Goal: Task Accomplishment & Management: Manage account settings

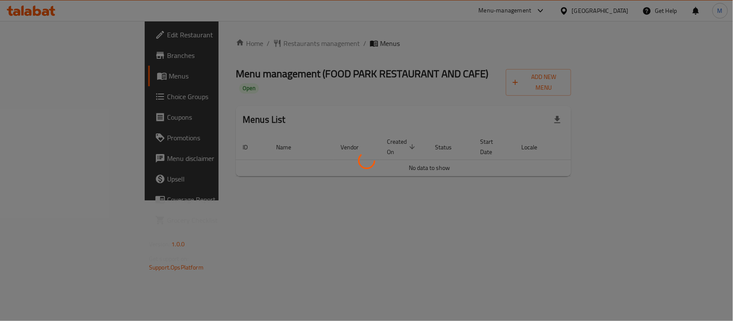
click at [367, 91] on div at bounding box center [366, 160] width 733 height 321
click at [364, 76] on div at bounding box center [366, 160] width 733 height 321
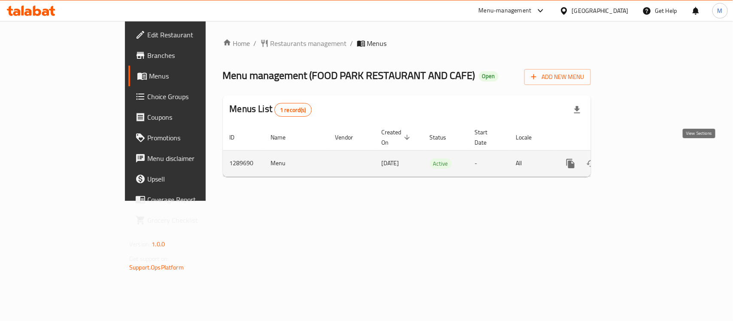
click at [637, 158] on icon "enhanced table" at bounding box center [632, 163] width 10 height 10
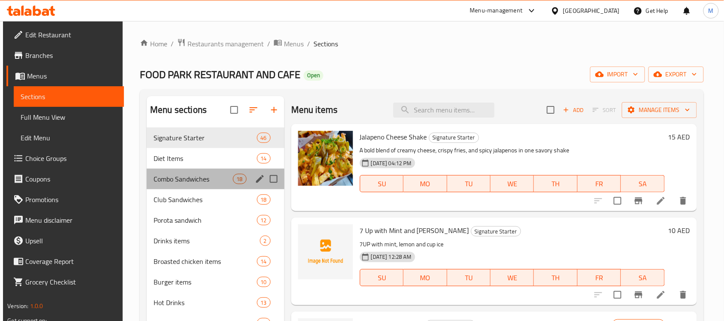
click at [209, 189] on div "Combo Sandwiches 18" at bounding box center [216, 179] width 138 height 21
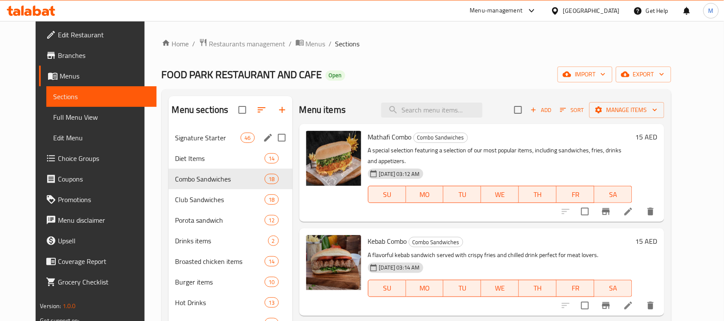
click at [200, 142] on span "Signature Starter" at bounding box center [209, 138] width 66 height 10
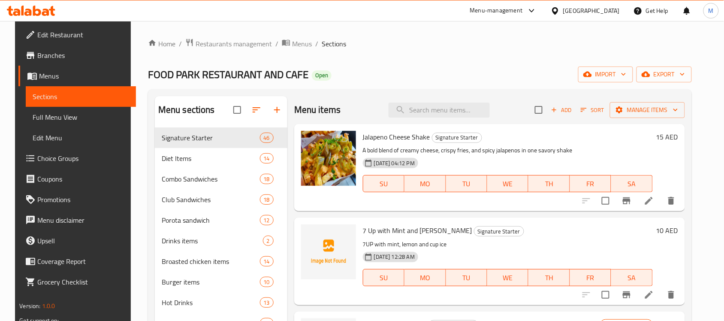
click at [291, 82] on span "FOOD PARK RESTAURANT AND CAFE" at bounding box center [228, 74] width 161 height 19
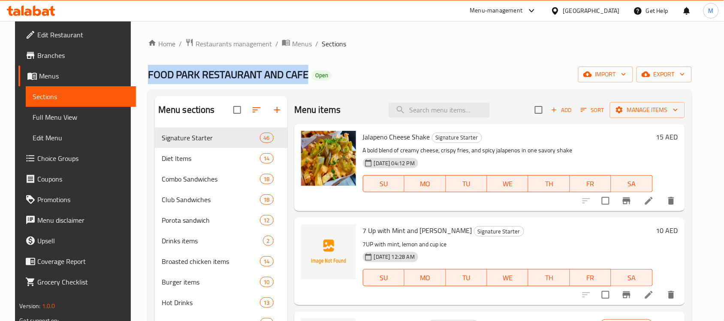
click at [291, 82] on span "FOOD PARK RESTAURANT AND CAFE" at bounding box center [228, 74] width 161 height 19
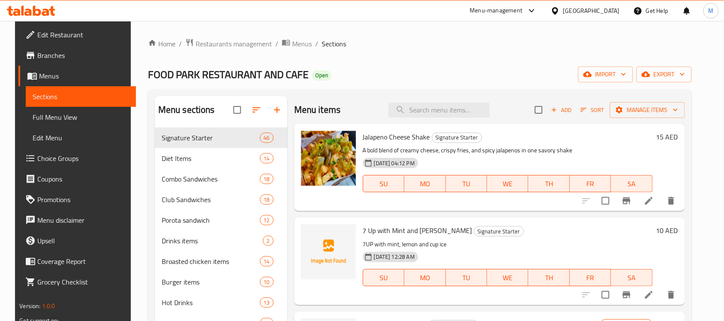
click at [425, 83] on div "Home / Restaurants management / Menus / Sections FOOD PARK RESTAURANT AND CAFE …" at bounding box center [420, 273] width 544 height 470
click at [245, 71] on span "FOOD PARK RESTAURANT AND CAFE" at bounding box center [228, 74] width 161 height 19
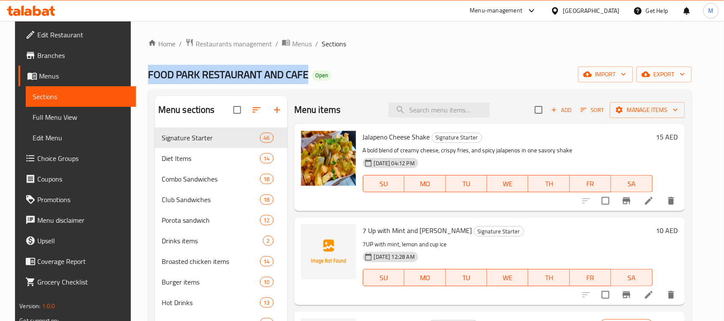
click at [245, 71] on span "FOOD PARK RESTAURANT AND CAFE" at bounding box center [228, 74] width 161 height 19
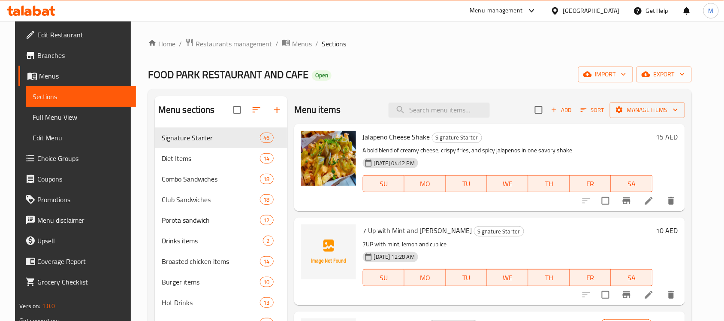
click at [481, 92] on div "Menu sections Signature Starter 46 Diet Items 14 Combo Sandwiches 18 Club Sandw…" at bounding box center [420, 298] width 544 height 419
click at [292, 71] on span "FOOD PARK RESTAURANT AND CAFE" at bounding box center [228, 74] width 161 height 19
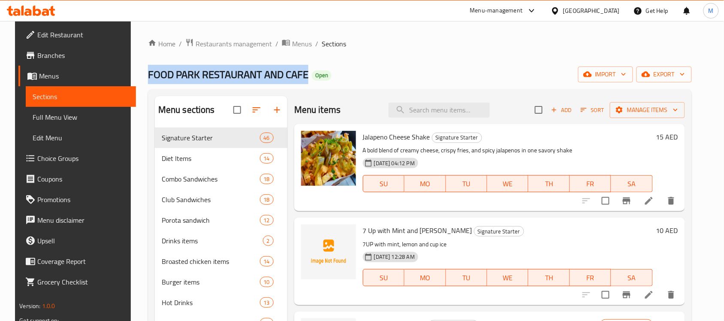
click at [292, 71] on span "FOOD PARK RESTAURANT AND CAFE" at bounding box center [228, 74] width 161 height 19
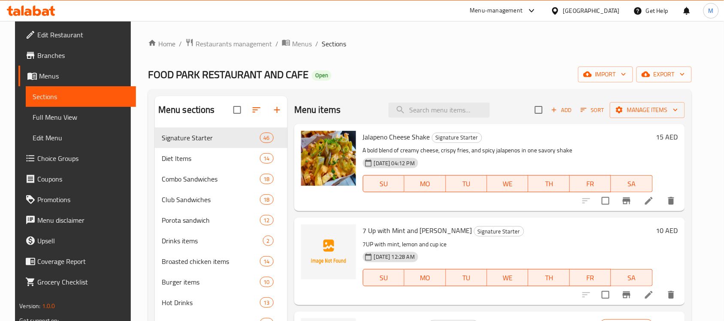
click at [390, 69] on div "FOOD PARK RESTAURANT AND CAFE Open import export" at bounding box center [420, 75] width 544 height 16
click at [409, 103] on input "search" at bounding box center [439, 110] width 101 height 15
click at [411, 86] on div "Home / Restaurants management / Menus / Sections FOOD PARK RESTAURANT AND CAFE …" at bounding box center [420, 273] width 544 height 470
click at [203, 72] on span "FOOD PARK RESTAURANT AND CAFE" at bounding box center [228, 74] width 161 height 19
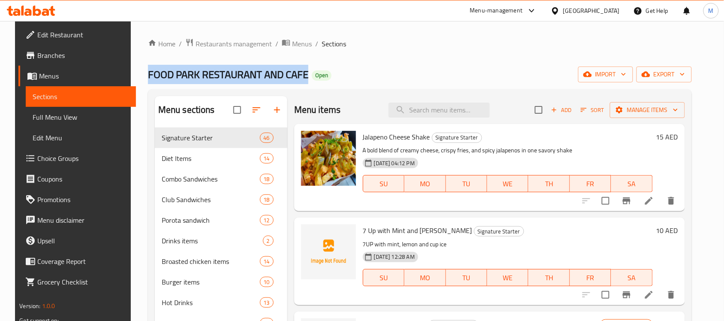
click at [203, 72] on span "FOOD PARK RESTAURANT AND CAFE" at bounding box center [228, 74] width 161 height 19
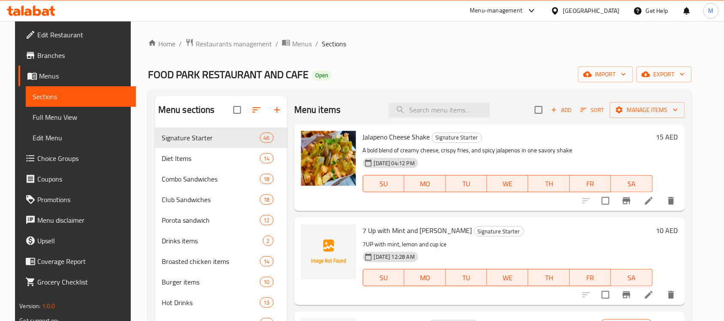
click at [397, 67] on div "FOOD PARK RESTAURANT AND CAFE Open import export" at bounding box center [420, 75] width 544 height 16
click at [678, 73] on span "export" at bounding box center [665, 74] width 42 height 11
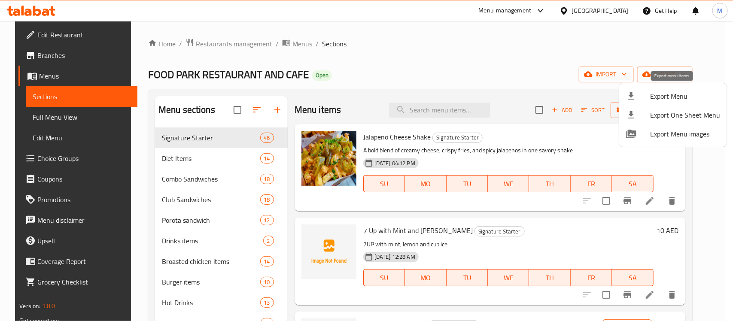
click at [668, 89] on li "Export Menu" at bounding box center [673, 96] width 108 height 19
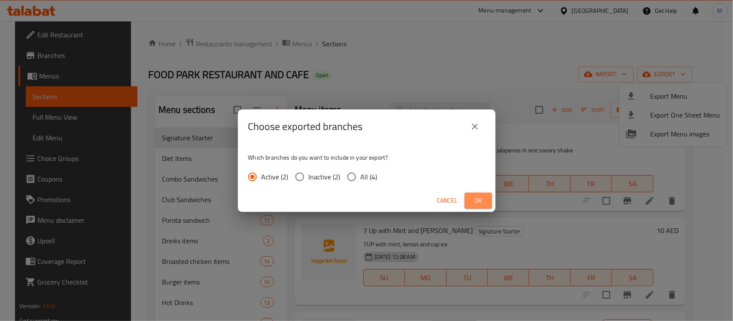
click at [474, 203] on span "Ok" at bounding box center [478, 200] width 14 height 11
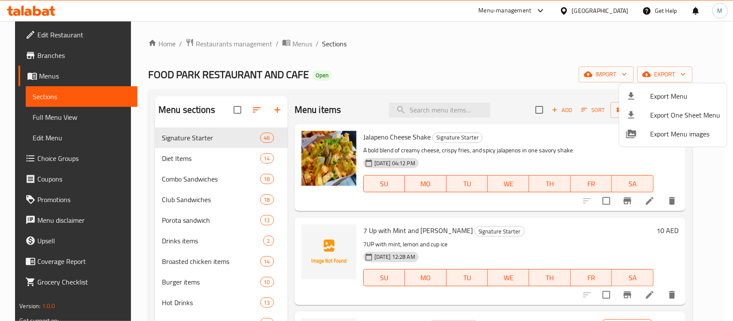
click at [615, 9] on div at bounding box center [366, 160] width 733 height 321
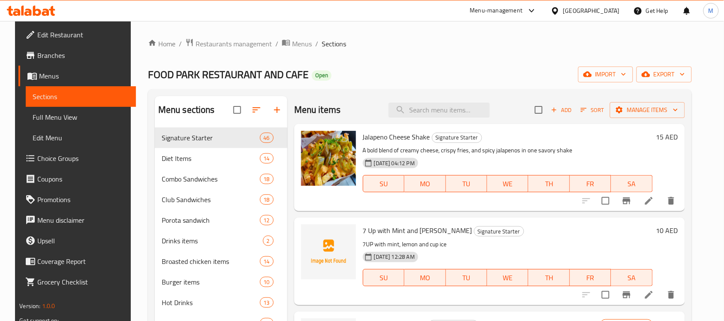
click at [561, 15] on div at bounding box center [557, 10] width 12 height 9
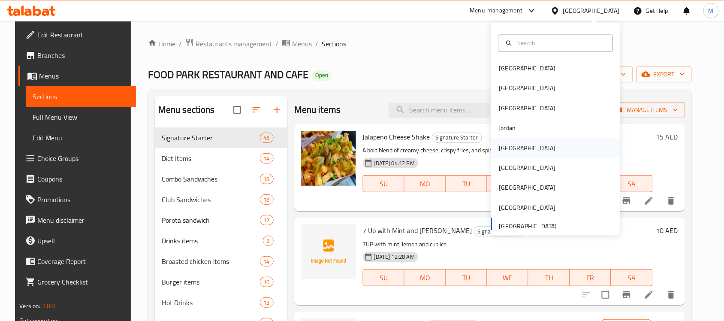
click at [514, 149] on div "[GEOGRAPHIC_DATA]" at bounding box center [528, 148] width 70 height 20
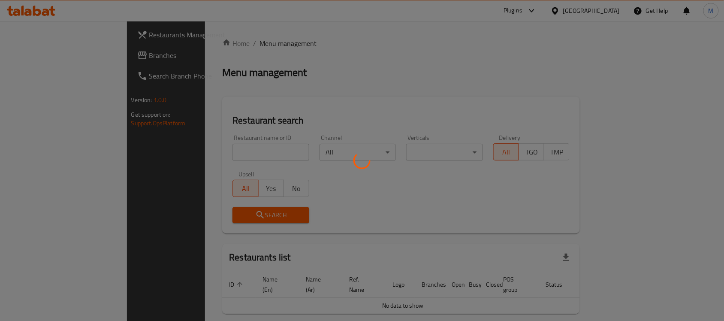
click at [215, 152] on div at bounding box center [362, 160] width 724 height 321
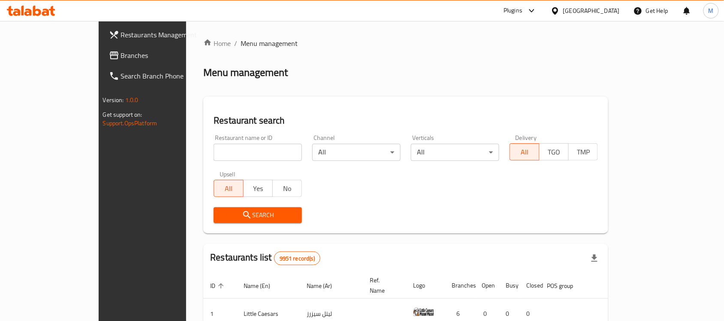
drag, startPoint x: 222, startPoint y: 145, endPoint x: 232, endPoint y: 151, distance: 11.3
click at [231, 150] on input "search" at bounding box center [258, 152] width 88 height 17
paste input "More Vicker"
type input "More Vicker"
click button "Search" at bounding box center [258, 215] width 88 height 16
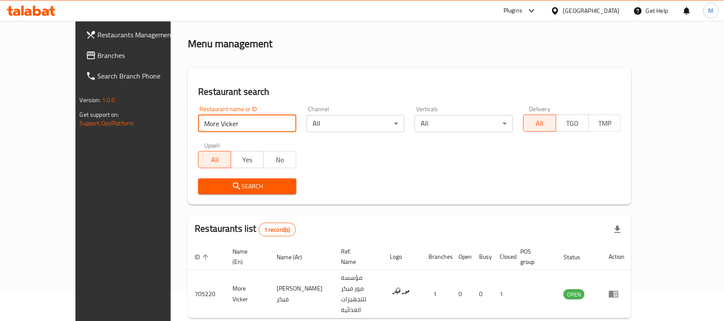
scroll to position [45, 0]
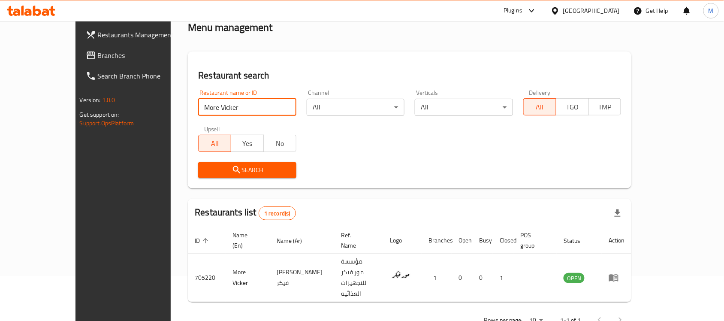
click at [411, 167] on div "Search" at bounding box center [409, 170] width 433 height 26
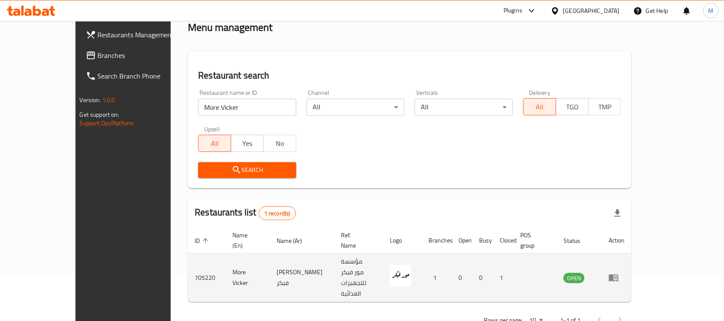
click at [619, 273] on icon "enhanced table" at bounding box center [614, 278] width 10 height 10
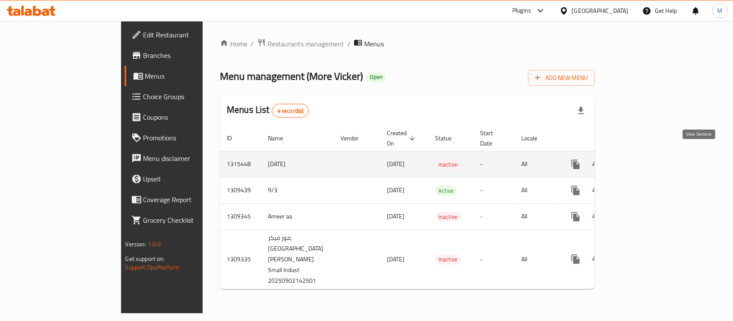
click at [642, 160] on icon "enhanced table" at bounding box center [637, 164] width 10 height 10
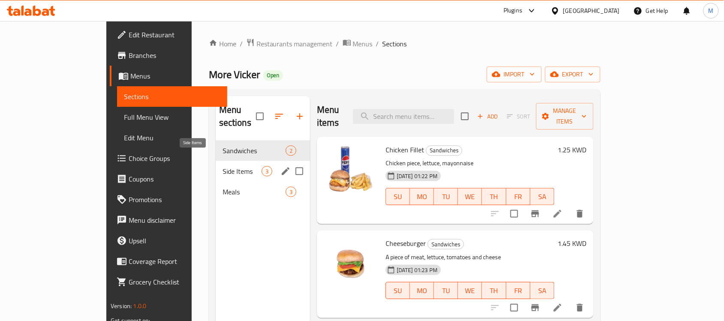
click at [223, 166] on span "Side Items" at bounding box center [242, 171] width 39 height 10
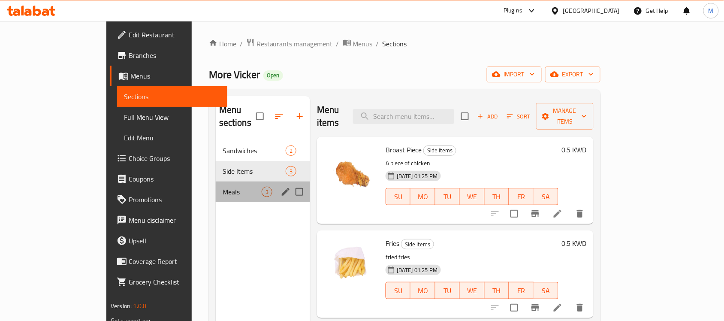
click at [216, 182] on div "Meals 3" at bounding box center [263, 192] width 94 height 21
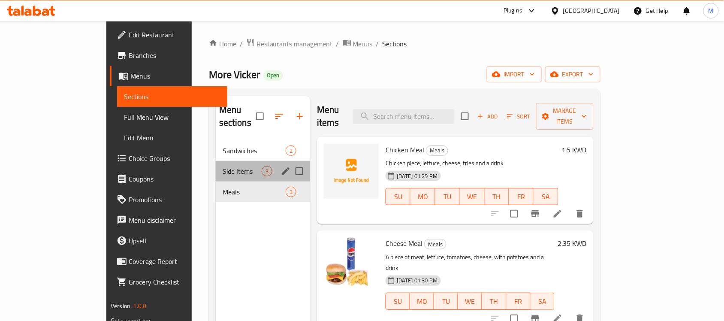
click at [216, 161] on div "Side Items 3" at bounding box center [263, 171] width 94 height 21
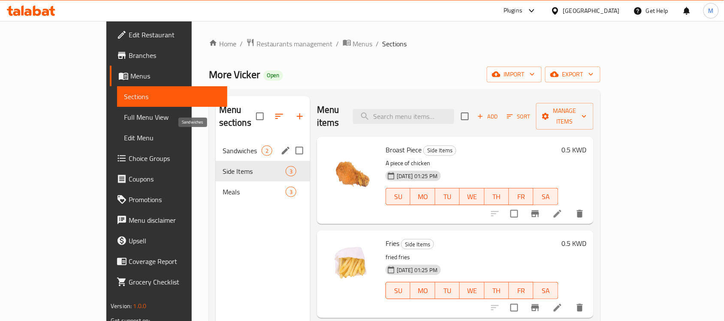
click at [223, 145] on span "Sandwiches" at bounding box center [242, 150] width 39 height 10
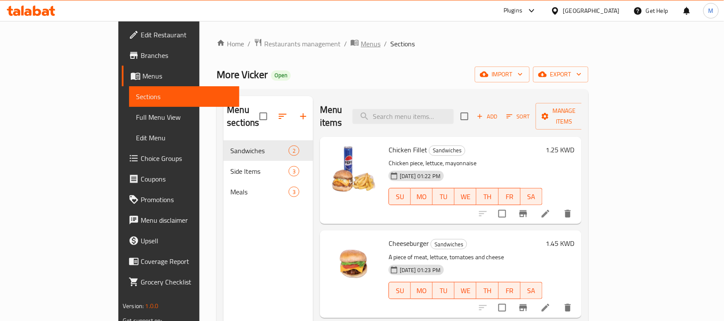
click at [361, 39] on span "Menus" at bounding box center [371, 44] width 20 height 10
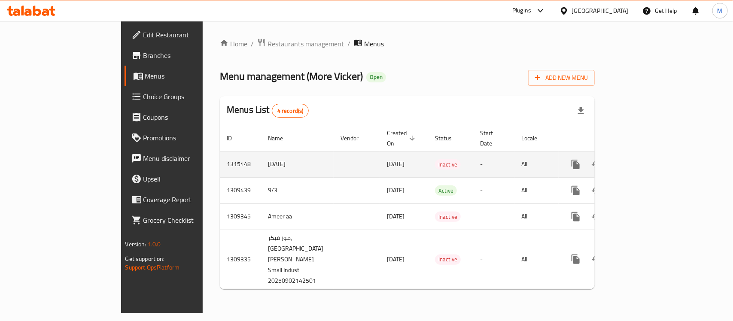
click at [641, 161] on icon "enhanced table" at bounding box center [637, 165] width 8 height 8
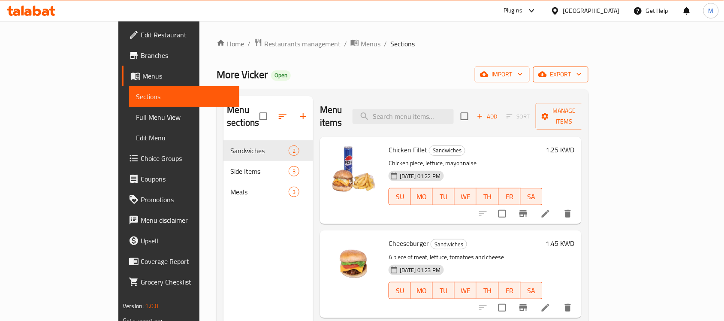
click at [584, 73] on icon "button" at bounding box center [579, 74] width 9 height 9
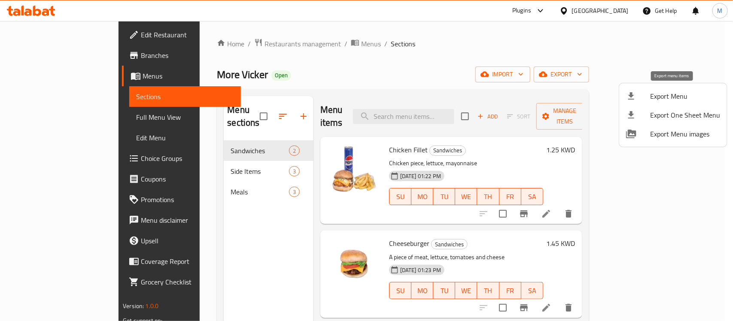
click at [689, 97] on span "Export Menu" at bounding box center [685, 96] width 70 height 10
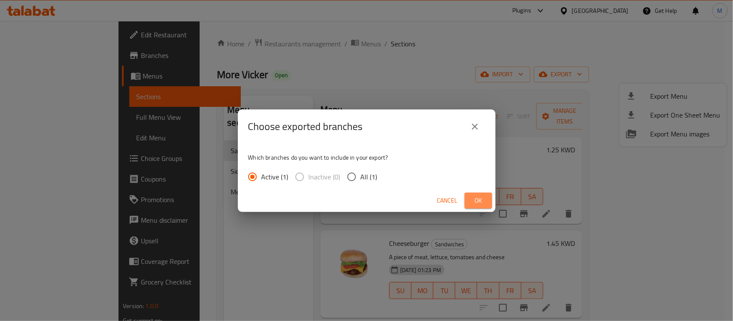
click at [473, 197] on span "Ok" at bounding box center [478, 200] width 14 height 11
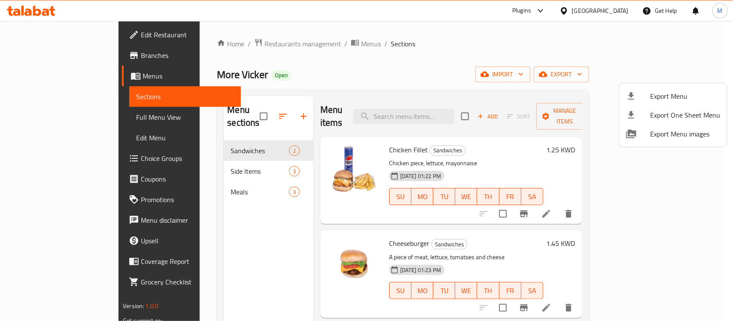
click at [510, 142] on div at bounding box center [366, 160] width 733 height 321
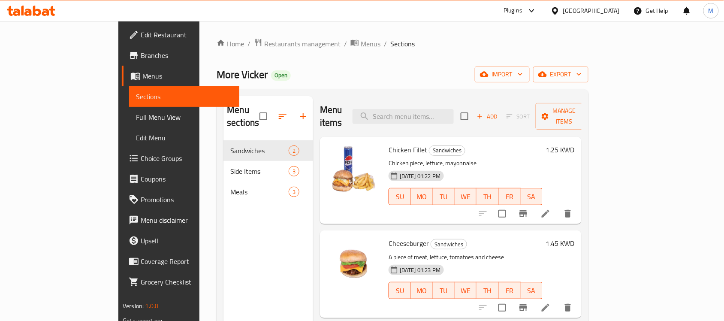
click at [361, 39] on span "Menus" at bounding box center [371, 44] width 20 height 10
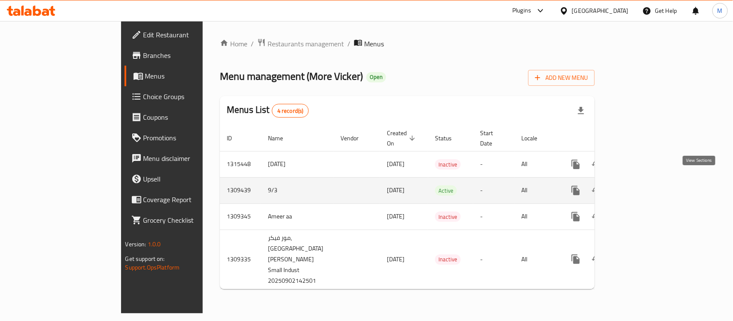
click at [642, 185] on icon "enhanced table" at bounding box center [637, 190] width 10 height 10
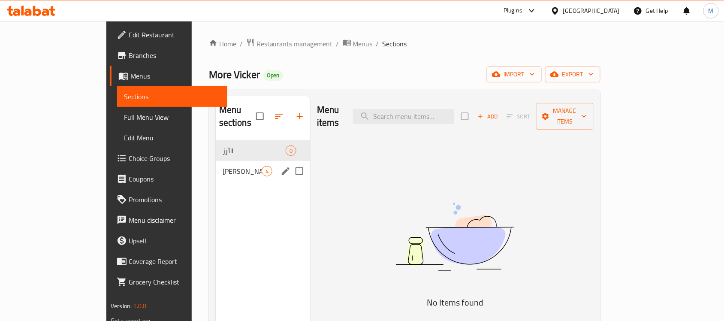
click at [216, 161] on div "Moore Vicker 4" at bounding box center [263, 171] width 94 height 21
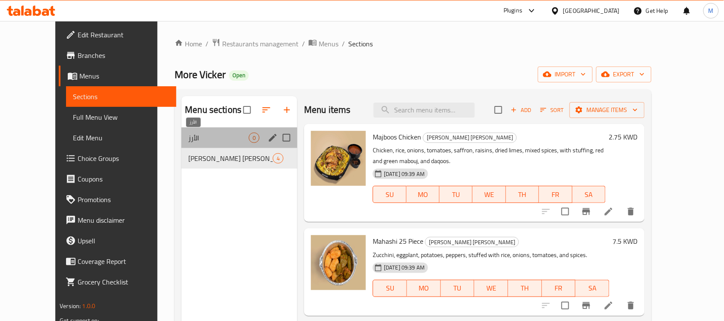
click at [200, 136] on span "الأرز" at bounding box center [218, 138] width 61 height 10
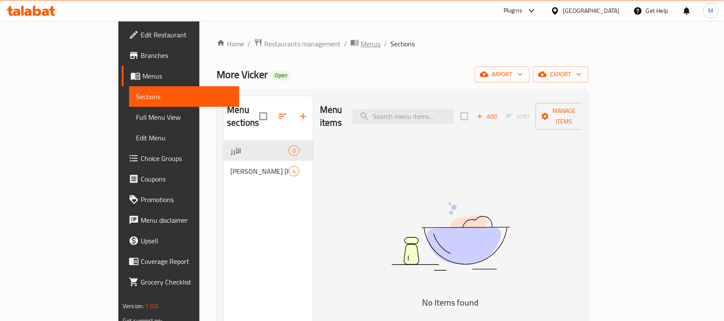
click at [361, 41] on span "Menus" at bounding box center [371, 44] width 20 height 10
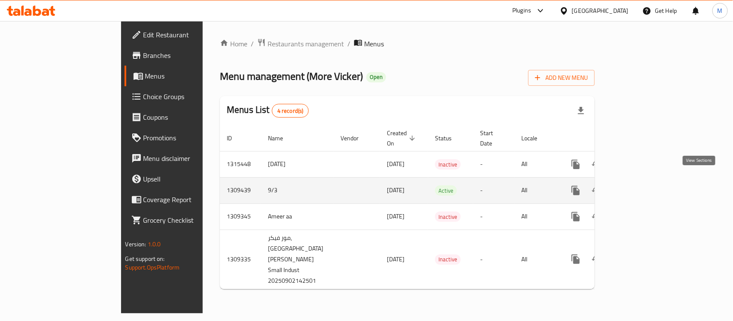
click at [642, 185] on icon "enhanced table" at bounding box center [637, 190] width 10 height 10
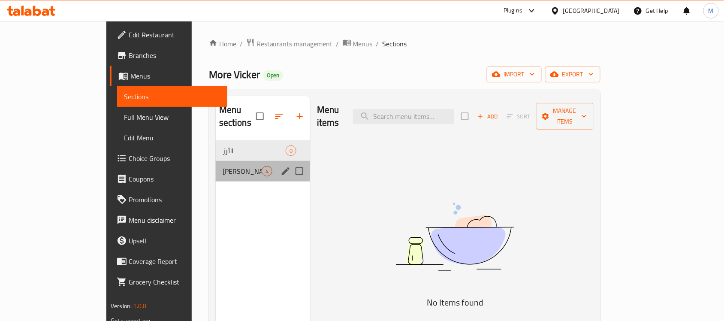
click at [216, 168] on div "Moore Vicker 4" at bounding box center [263, 171] width 94 height 21
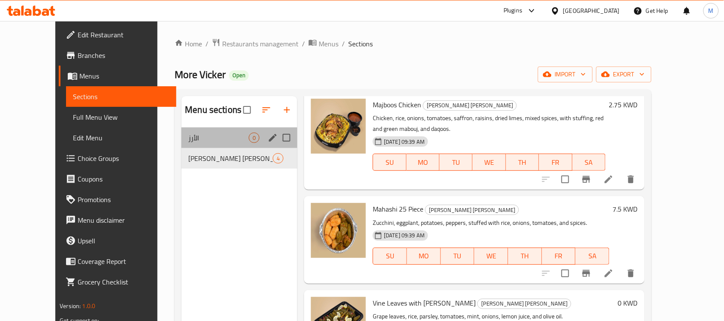
click at [214, 144] on div "الأرز 0" at bounding box center [240, 137] width 116 height 21
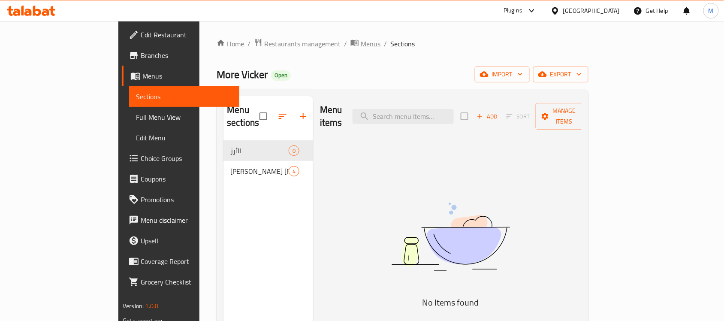
click at [361, 42] on span "Menus" at bounding box center [371, 44] width 20 height 10
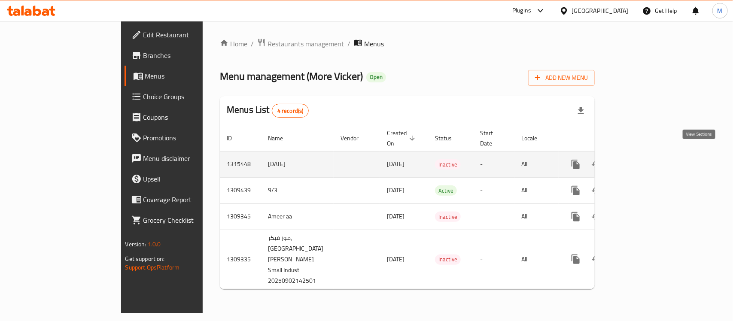
click at [642, 159] on icon "enhanced table" at bounding box center [637, 164] width 10 height 10
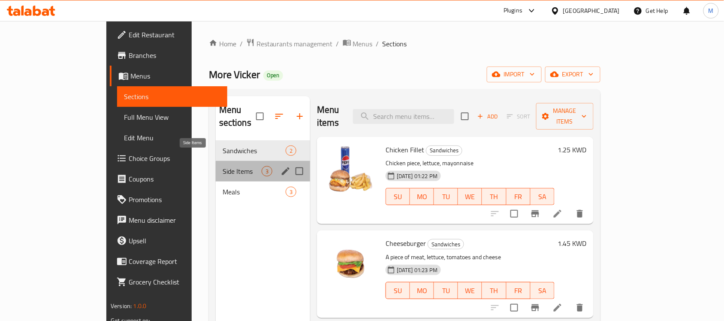
click at [223, 166] on span "Side Items" at bounding box center [242, 171] width 39 height 10
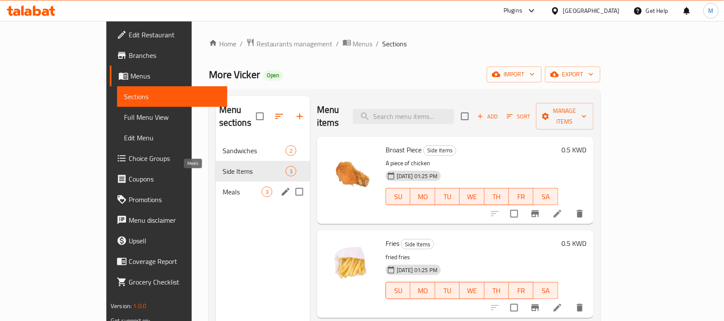
click at [223, 187] on span "Meals" at bounding box center [242, 192] width 39 height 10
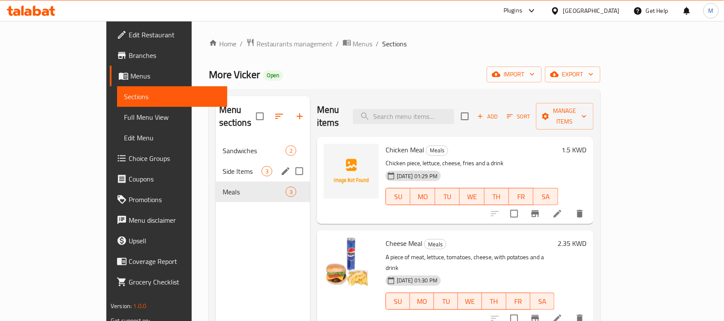
click at [219, 161] on div "Side Items 3" at bounding box center [263, 171] width 94 height 21
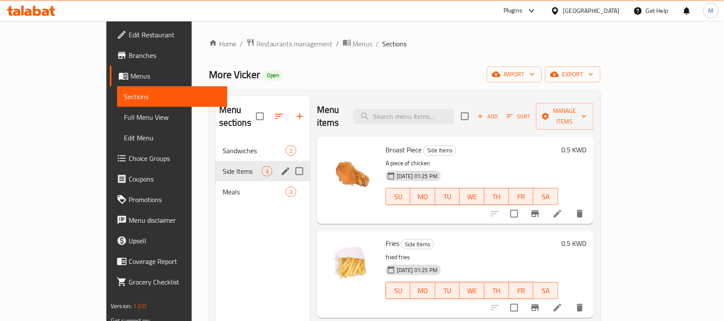
click at [223, 145] on span "Sandwiches" at bounding box center [254, 150] width 63 height 10
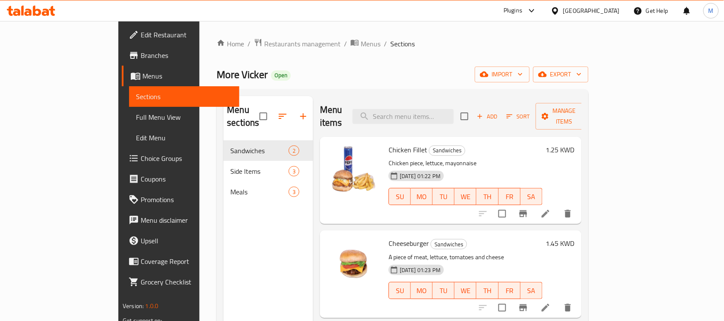
click at [333, 50] on div "Home / Restaurants management / Menus / Sections More Vicker Open import export…" at bounding box center [403, 231] width 372 height 386
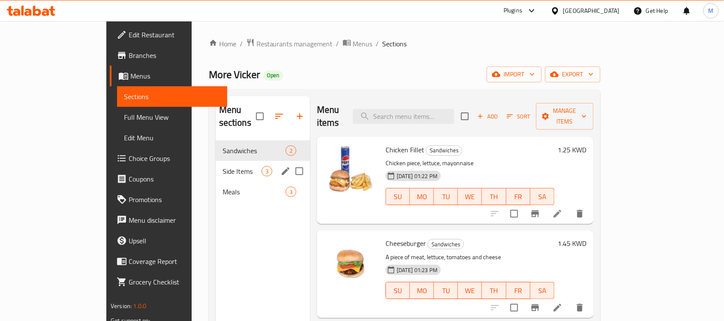
click at [244, 166] on div "Side Items 3" at bounding box center [263, 171] width 94 height 21
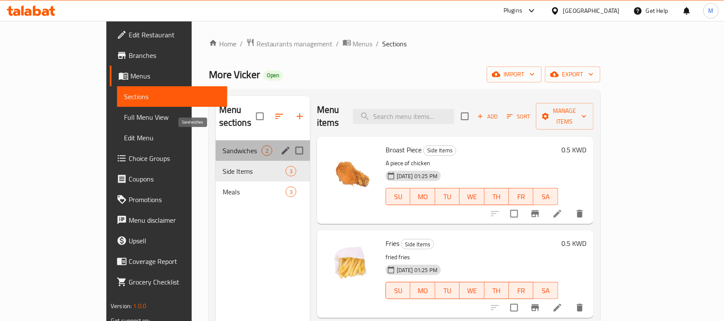
click at [223, 145] on span "Sandwiches" at bounding box center [242, 150] width 39 height 10
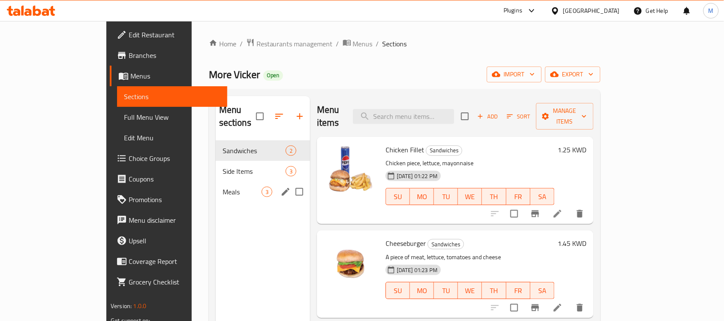
click at [216, 182] on div "Meals 3" at bounding box center [263, 192] width 94 height 21
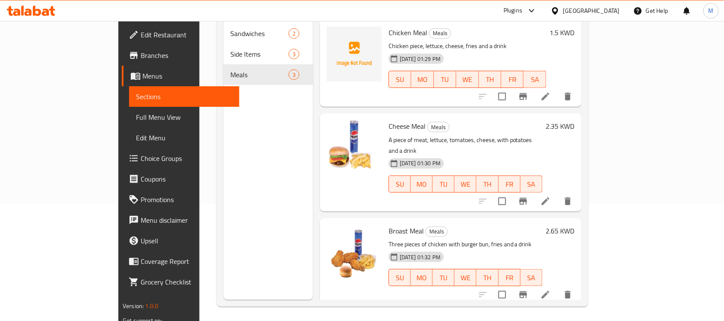
scroll to position [121, 0]
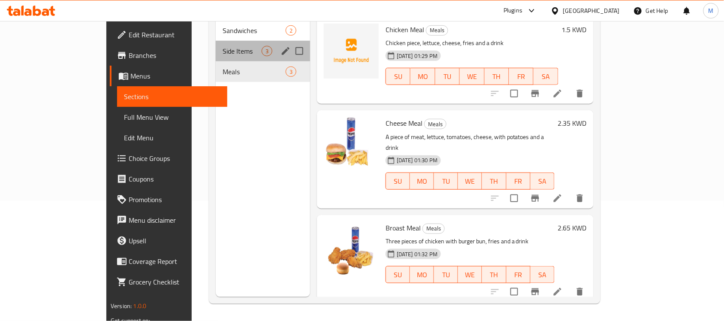
click at [223, 46] on span "Side Items" at bounding box center [242, 51] width 39 height 10
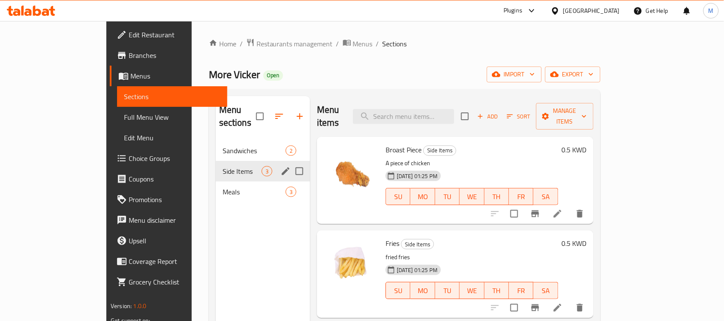
click at [216, 140] on div "Sandwiches 2" at bounding box center [263, 150] width 94 height 21
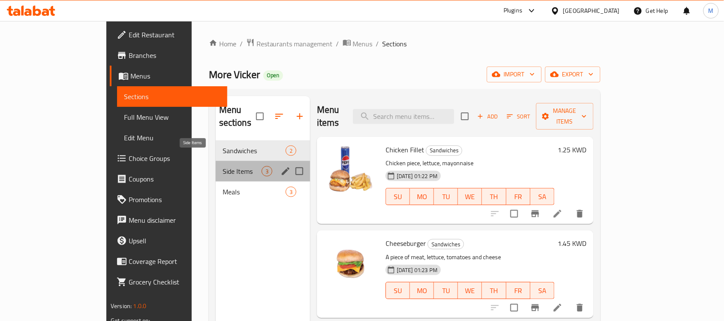
click at [223, 166] on span "Side Items" at bounding box center [242, 171] width 39 height 10
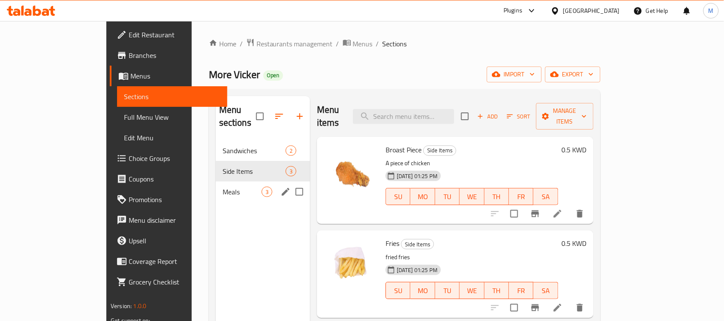
click at [216, 182] on div "Meals 3" at bounding box center [263, 192] width 94 height 21
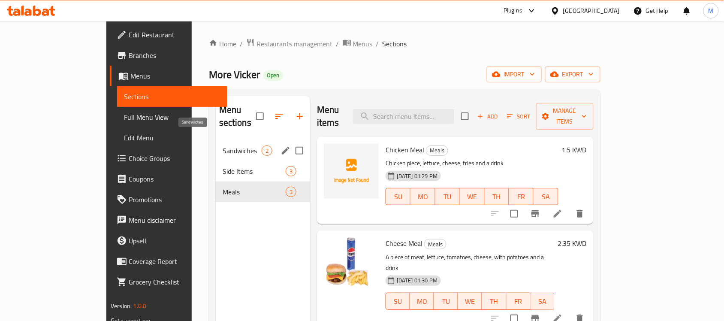
click at [223, 145] on span "Sandwiches" at bounding box center [242, 150] width 39 height 10
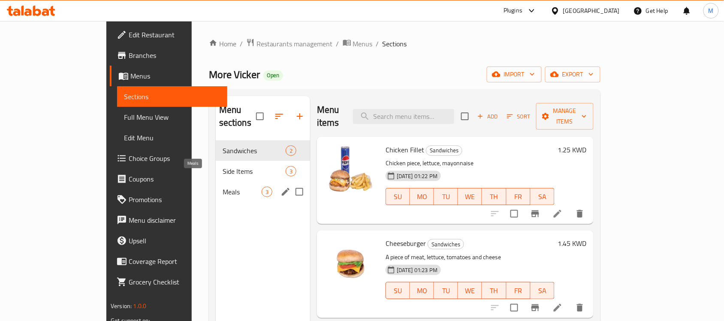
drag, startPoint x: 175, startPoint y: 177, endPoint x: 279, endPoint y: 166, distance: 104.8
click at [223, 187] on span "Meals" at bounding box center [242, 192] width 39 height 10
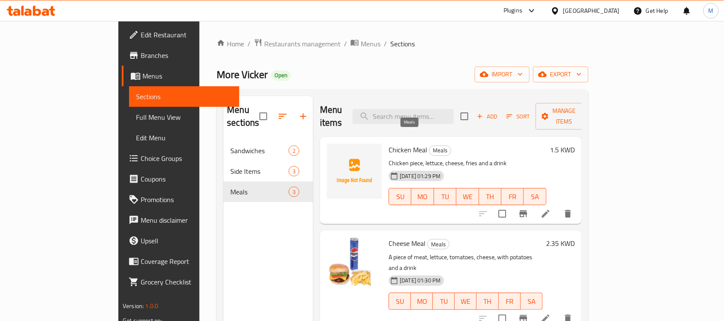
click at [389, 143] on span "Chicken Meal" at bounding box center [408, 149] width 39 height 13
copy h6 "Chicken Meal"
click at [563, 11] on div at bounding box center [557, 10] width 12 height 9
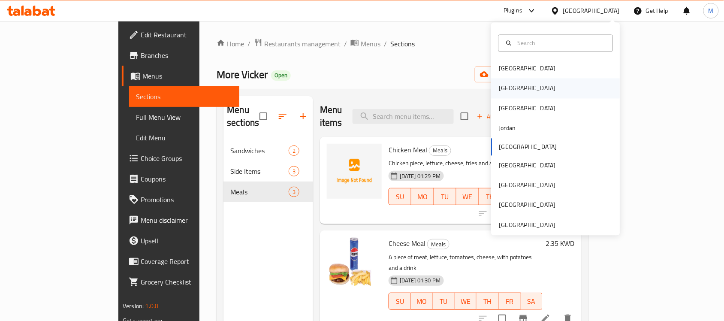
click at [543, 88] on div "[GEOGRAPHIC_DATA]" at bounding box center [556, 89] width 129 height 20
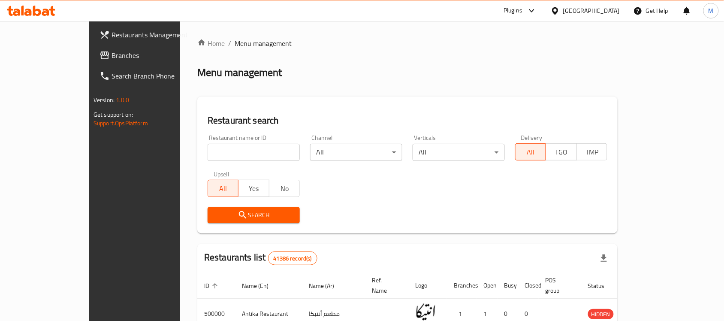
paste input "Pasta Cup"
click at [208, 149] on input "Pasta Cup" at bounding box center [254, 152] width 92 height 17
type input "Pasta Cup"
click button "Search" at bounding box center [254, 215] width 92 height 16
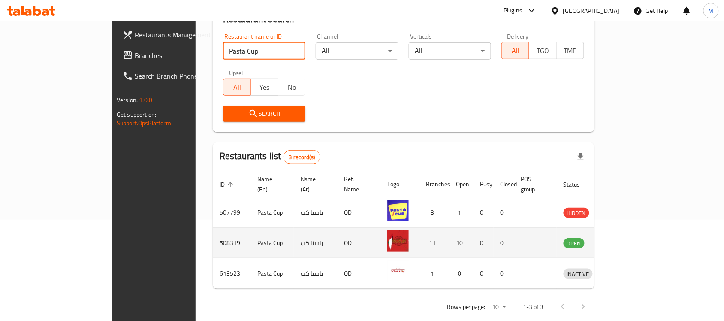
scroll to position [106, 0]
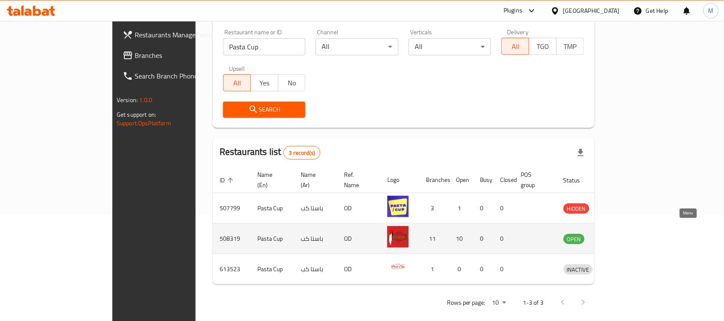
click at [621, 233] on icon "enhanced table" at bounding box center [615, 238] width 10 height 10
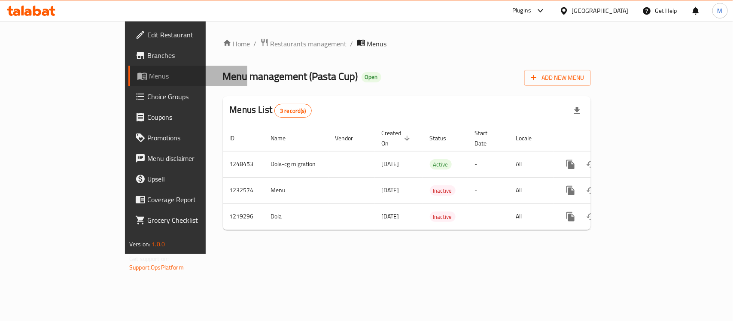
click at [128, 70] on link "Menus" at bounding box center [187, 76] width 119 height 21
click at [147, 54] on span "Branches" at bounding box center [193, 55] width 93 height 10
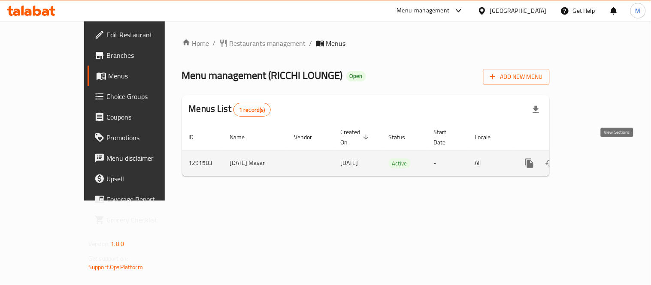
click at [597, 158] on icon "enhanced table" at bounding box center [591, 163] width 10 height 10
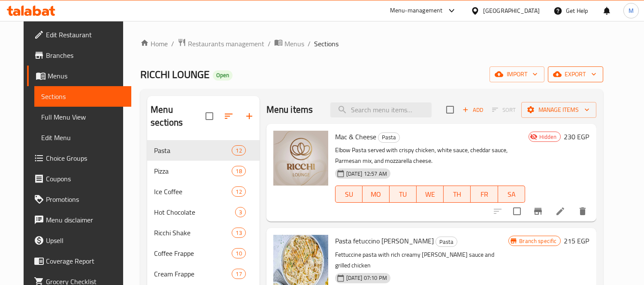
click at [597, 74] on span "export" at bounding box center [576, 74] width 42 height 11
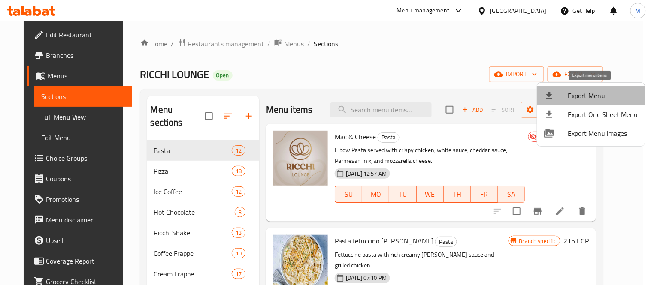
click at [602, 93] on span "Export Menu" at bounding box center [603, 96] width 70 height 10
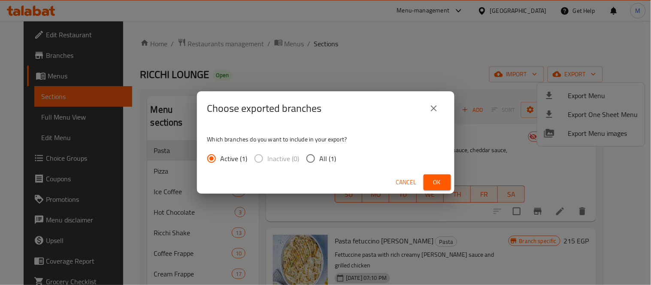
click at [457, 173] on div "Choose exported branches Which branches do you want to include in your export? …" at bounding box center [325, 142] width 651 height 285
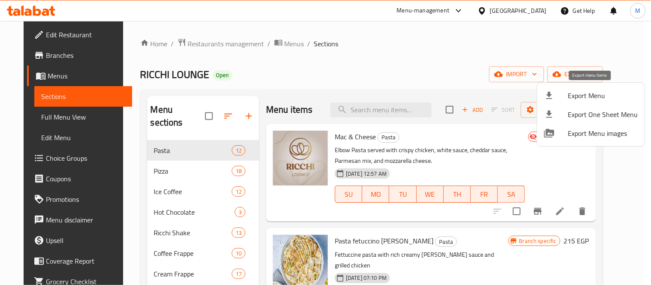
click at [624, 92] on span "Export Menu" at bounding box center [603, 96] width 70 height 10
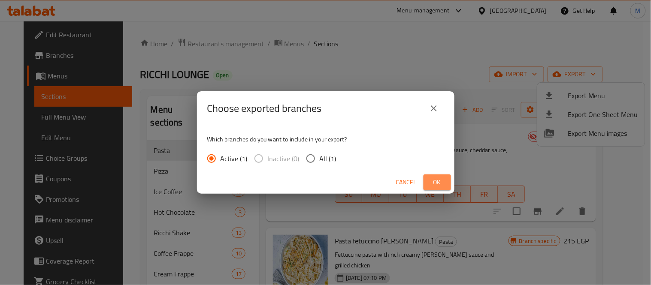
click at [432, 181] on span "Ok" at bounding box center [437, 182] width 14 height 11
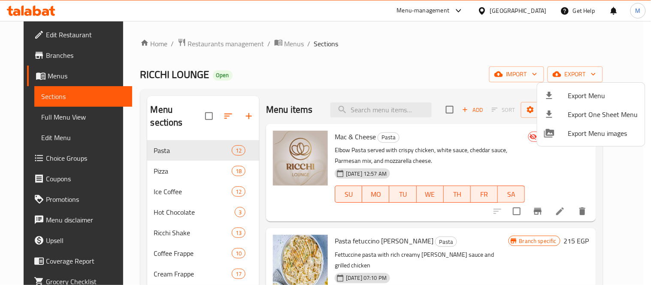
click at [479, 48] on div at bounding box center [325, 142] width 651 height 285
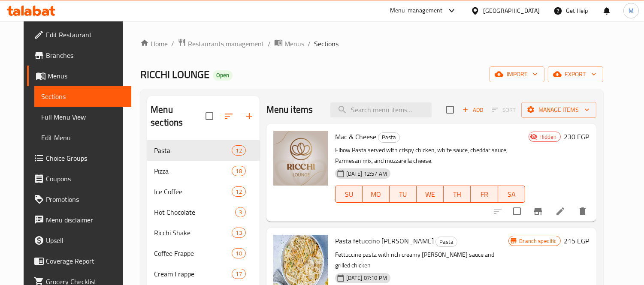
click at [509, 9] on div "[GEOGRAPHIC_DATA]" at bounding box center [505, 10] width 83 height 21
click at [483, 9] on div at bounding box center [477, 10] width 12 height 9
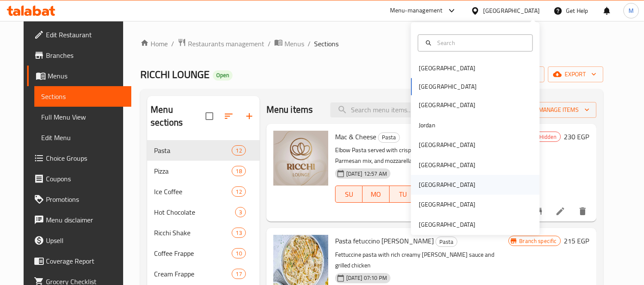
click at [442, 186] on div "[GEOGRAPHIC_DATA]" at bounding box center [475, 185] width 129 height 20
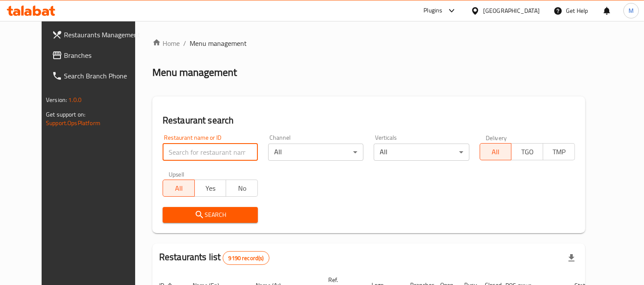
click at [172, 156] on input "search" at bounding box center [210, 152] width 95 height 17
paste input "683618"
type input "683618"
click button "Search" at bounding box center [210, 215] width 95 height 16
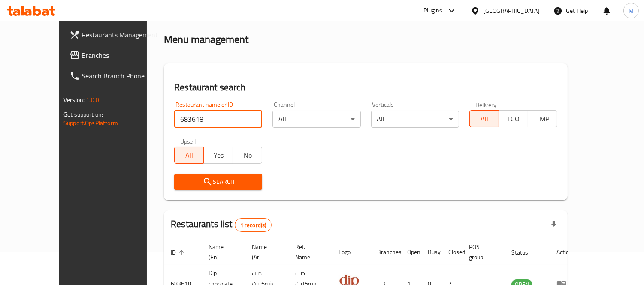
scroll to position [80, 0]
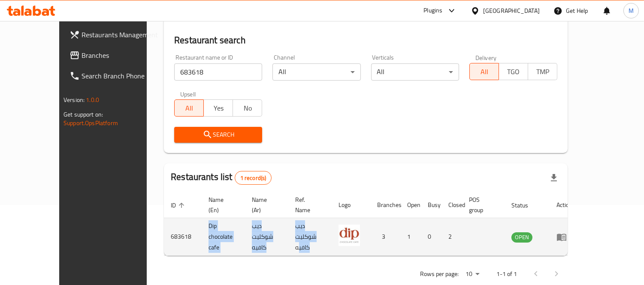
drag, startPoint x: 165, startPoint y: 224, endPoint x: 305, endPoint y: 224, distance: 140.3
click at [305, 224] on tr "683618 Dip chocolate cafe ديب شوكليت كافيه ديب شوكليت كافيه 3 1 0 2 OPEN" at bounding box center [371, 237] width 415 height 38
click at [305, 224] on td "ديب شوكليت كافيه" at bounding box center [309, 237] width 43 height 38
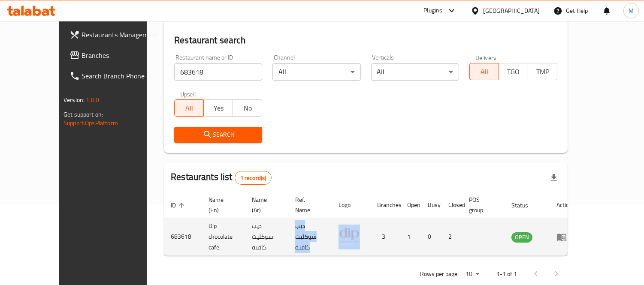
click at [305, 224] on td "ديب شوكليت كافيه" at bounding box center [309, 237] width 43 height 38
click at [305, 220] on td "ديب شوكليت كافيه" at bounding box center [309, 237] width 43 height 38
click at [271, 224] on td "ديب شوكليت كافيه" at bounding box center [266, 237] width 43 height 38
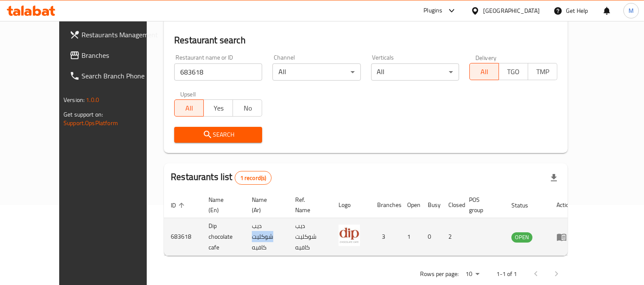
click at [271, 224] on td "ديب شوكليت كافيه" at bounding box center [266, 237] width 43 height 38
click at [245, 229] on td "ديب شوكليت كافيه" at bounding box center [266, 237] width 43 height 38
click at [202, 220] on td "Dip chocolate cafe" at bounding box center [223, 237] width 43 height 38
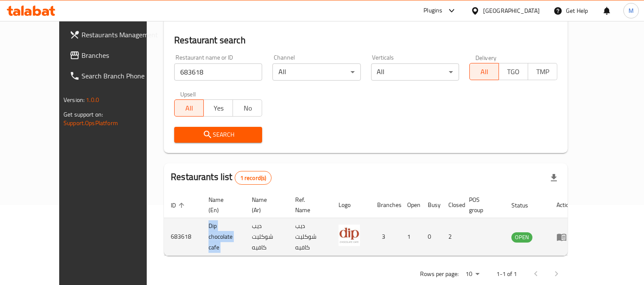
click at [202, 220] on td "Dip chocolate cafe" at bounding box center [223, 237] width 43 height 38
click at [204, 218] on td "Dip chocolate cafe" at bounding box center [223, 237] width 43 height 38
click at [202, 219] on td "Dip chocolate cafe" at bounding box center [223, 237] width 43 height 38
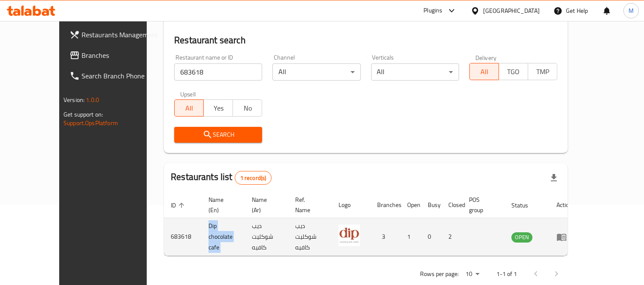
click at [202, 219] on td "Dip chocolate cafe" at bounding box center [223, 237] width 43 height 38
click at [203, 227] on td "Dip chocolate cafe" at bounding box center [223, 237] width 43 height 38
click at [266, 221] on td "ديب شوكليت كافيه" at bounding box center [266, 237] width 43 height 38
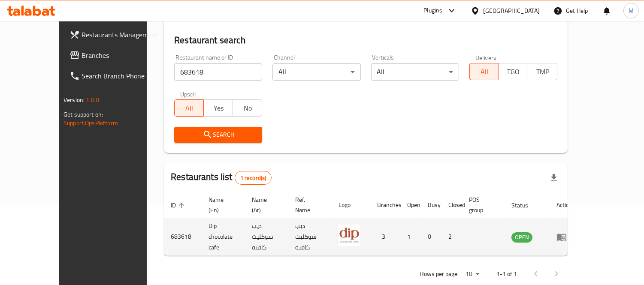
click at [202, 220] on td "Dip chocolate cafe" at bounding box center [223, 237] width 43 height 38
click at [332, 228] on td "ديب شوكليت كافيه" at bounding box center [309, 237] width 43 height 38
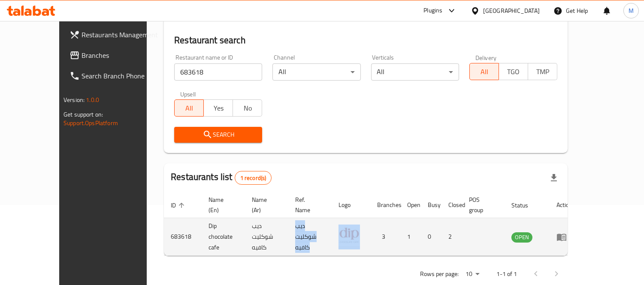
click at [332, 228] on td "ديب شوكليت كافيه" at bounding box center [309, 237] width 43 height 38
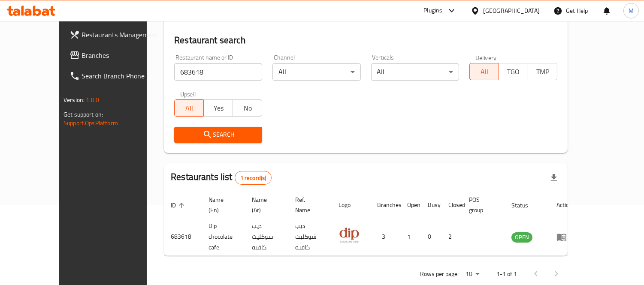
drag, startPoint x: 332, startPoint y: 240, endPoint x: 329, endPoint y: 247, distance: 7.5
click at [332, 242] on div "Home / Menu management Menu management Restaurant search Restaurant name or ID …" at bounding box center [366, 121] width 404 height 327
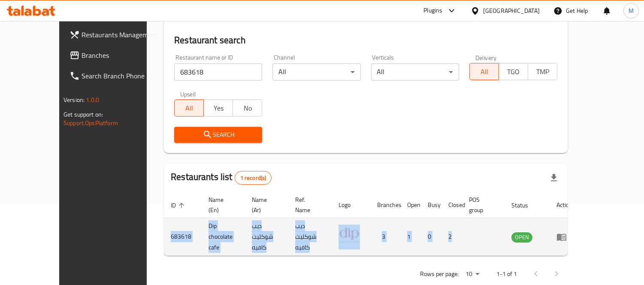
drag, startPoint x: 131, startPoint y: 222, endPoint x: 547, endPoint y: 229, distance: 416.3
click at [547, 229] on tr "683618 Dip chocolate cafe ديب شوكليت كافيه ديب شوكليت كافيه 3 1 0 2 OPEN" at bounding box center [371, 237] width 415 height 38
click at [505, 229] on td "enhanced table" at bounding box center [483, 237] width 42 height 38
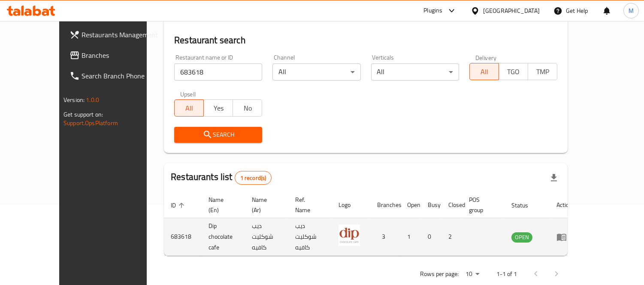
click at [579, 218] on td "enhanced table" at bounding box center [565, 237] width 30 height 38
click at [566, 234] on icon "enhanced table" at bounding box center [561, 237] width 9 height 7
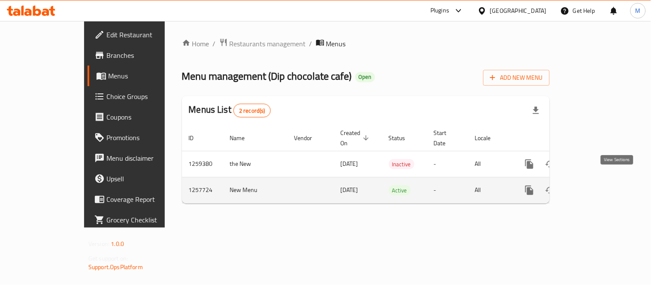
click at [597, 185] on icon "enhanced table" at bounding box center [591, 190] width 10 height 10
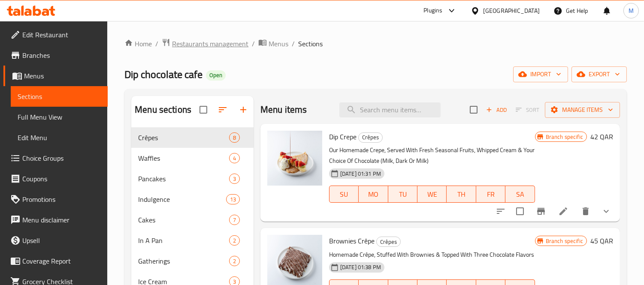
click at [216, 48] on span "Restaurants management" at bounding box center [210, 44] width 76 height 10
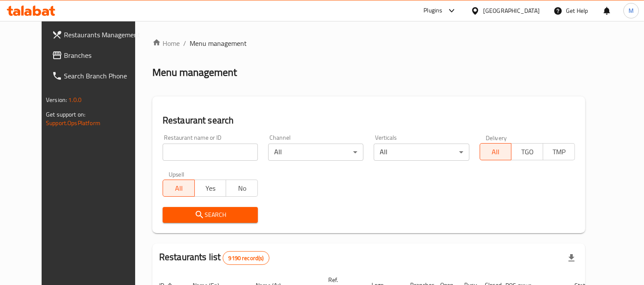
click at [224, 153] on input "search" at bounding box center [210, 152] width 95 height 17
paste input "DIP CHOCOLATE CAFE"
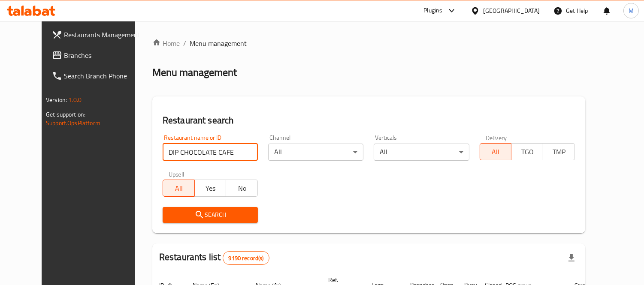
type input "DIP CHOCOLATE CAFE"
click button "Search" at bounding box center [210, 215] width 95 height 16
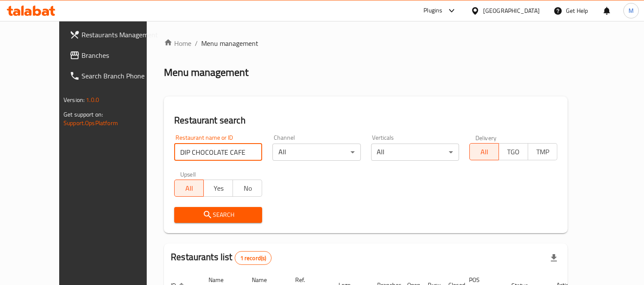
click at [480, 13] on icon at bounding box center [475, 10] width 9 height 9
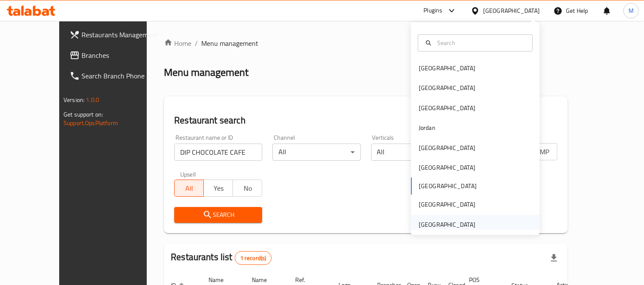
click at [448, 222] on div "[GEOGRAPHIC_DATA]" at bounding box center [447, 224] width 57 height 9
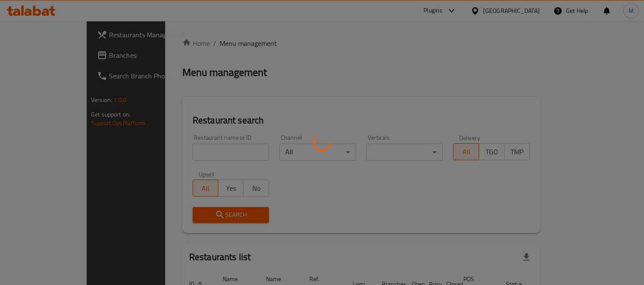
click at [182, 156] on div "Home / Menu management Menu management Restaurant search Restaurant name or ID …" at bounding box center [361, 190] width 358 height 305
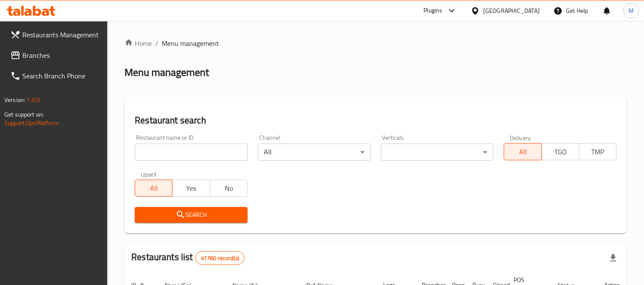
click at [178, 156] on input "search" at bounding box center [191, 152] width 113 height 17
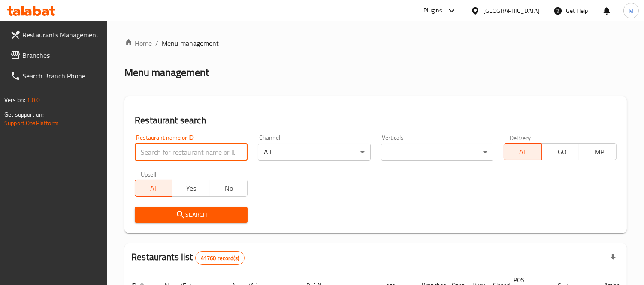
paste input "672949"
type input "672949"
click button "Search" at bounding box center [191, 215] width 113 height 16
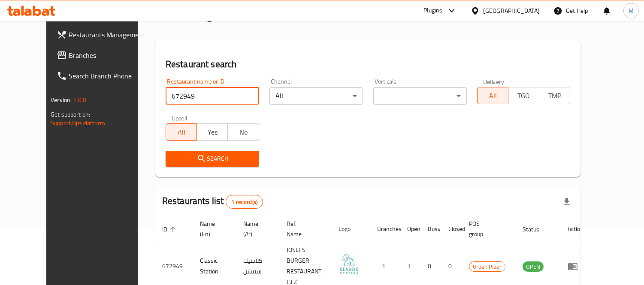
scroll to position [90, 0]
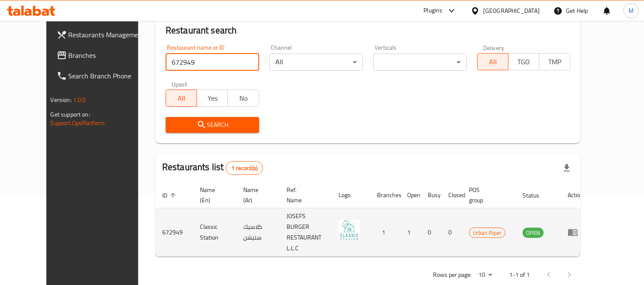
click at [193, 222] on td "Classic Station" at bounding box center [214, 233] width 43 height 48
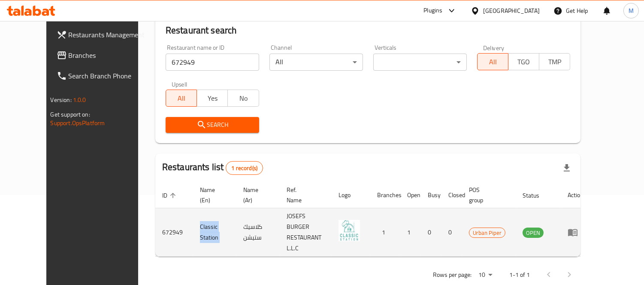
click at [193, 222] on td "Classic Station" at bounding box center [214, 233] width 43 height 48
copy td "Classic Station"
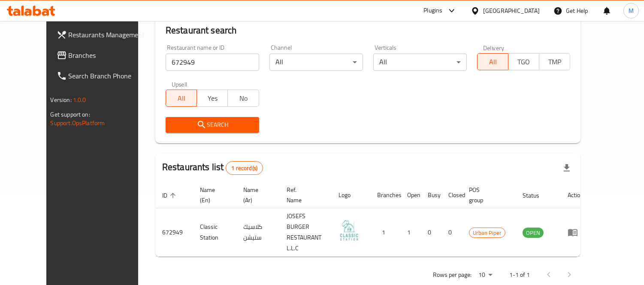
click at [187, 50] on div "Restaurant name or ID 672949 Restaurant name or ID" at bounding box center [213, 58] width 94 height 26
click at [189, 60] on input "672949" at bounding box center [213, 62] width 94 height 17
click at [509, 8] on div "[GEOGRAPHIC_DATA]" at bounding box center [511, 10] width 57 height 9
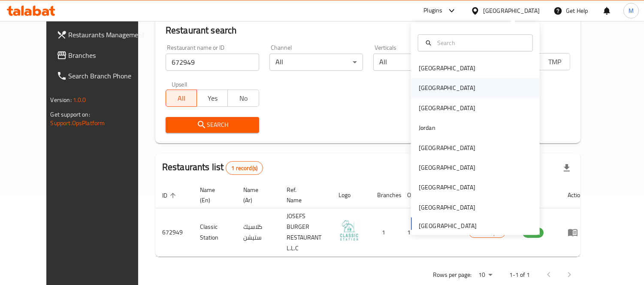
click at [425, 85] on div "[GEOGRAPHIC_DATA]" at bounding box center [447, 88] width 57 height 9
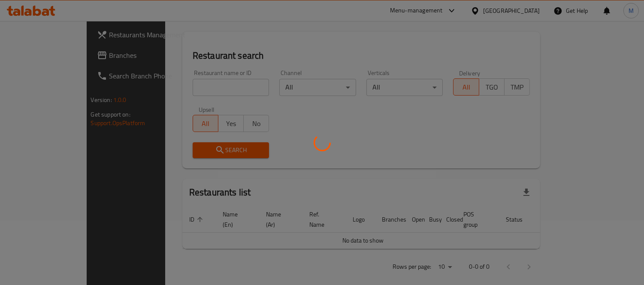
scroll to position [90, 0]
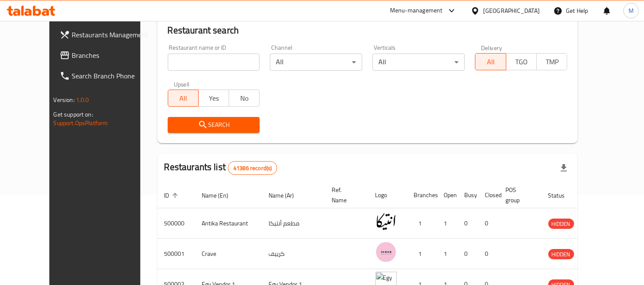
click at [173, 83] on div "Home / Menu management Menu management Restaurant search Restaurant name or ID …" at bounding box center [367, 231] width 421 height 566
drag, startPoint x: 173, startPoint y: 74, endPoint x: 167, endPoint y: 53, distance: 21.9
click at [173, 73] on div "Restaurant name or ID Restaurant name or ID" at bounding box center [214, 57] width 103 height 36
click at [173, 53] on div "Restaurant name or ID Restaurant name or ID" at bounding box center [214, 58] width 92 height 26
click at [174, 62] on input "search" at bounding box center [214, 62] width 92 height 17
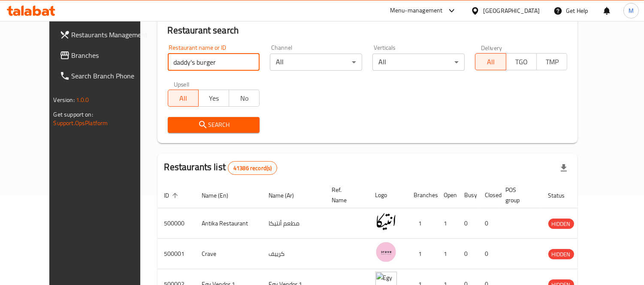
type input "daddy's burger"
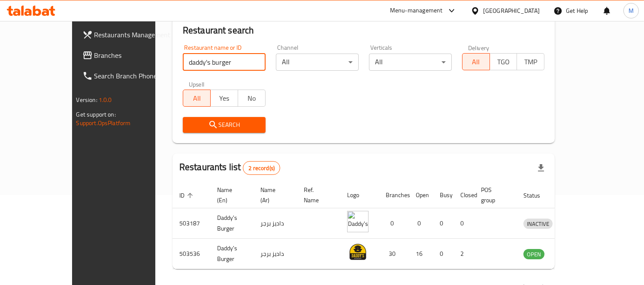
scroll to position [111, 0]
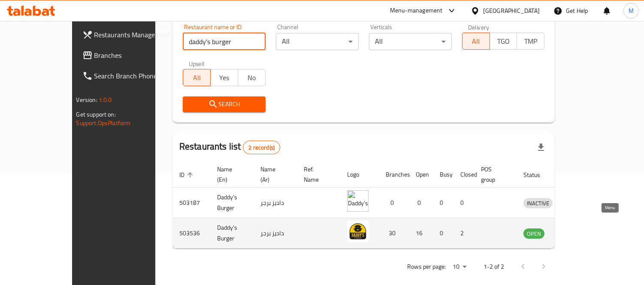
click at [580, 230] on icon "enhanced table" at bounding box center [574, 233] width 9 height 7
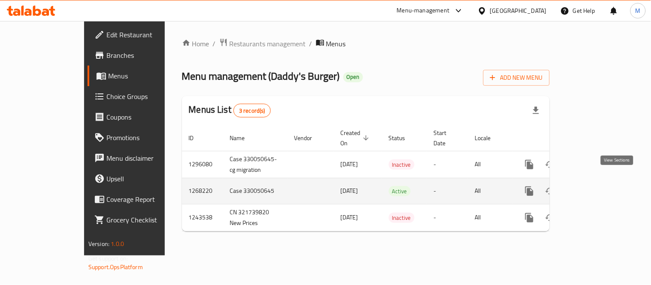
click at [602, 190] on link "enhanced table" at bounding box center [591, 191] width 21 height 21
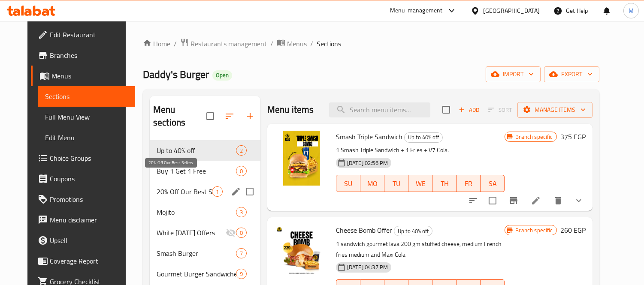
click at [179, 187] on span "20% Off Our Best Sellers" at bounding box center [184, 192] width 55 height 10
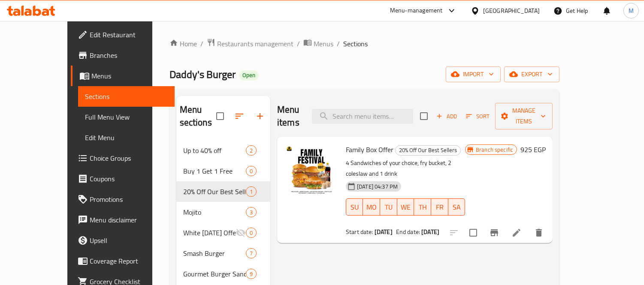
click at [358, 143] on span "Family Box Offer" at bounding box center [370, 149] width 48 height 13
copy h6 "Family Box Offer"
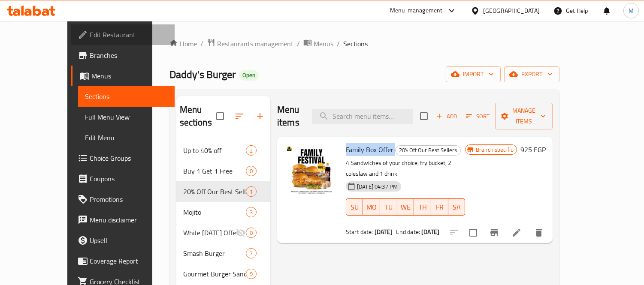
click at [90, 40] on span "Edit Restaurant" at bounding box center [129, 35] width 79 height 10
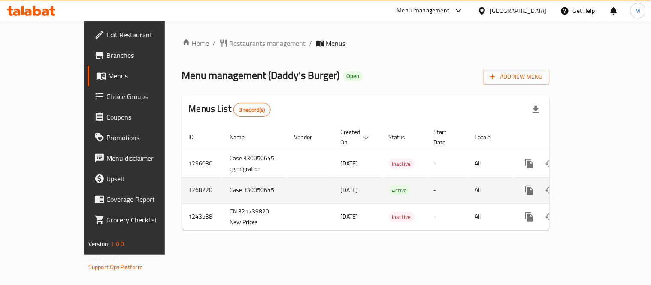
click at [597, 185] on icon "enhanced table" at bounding box center [591, 190] width 10 height 10
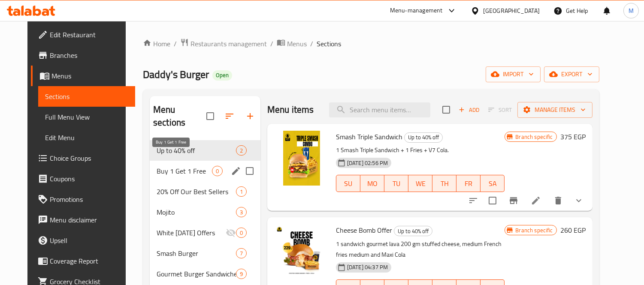
click at [171, 166] on span "Buy 1 Get 1 Free" at bounding box center [184, 171] width 55 height 10
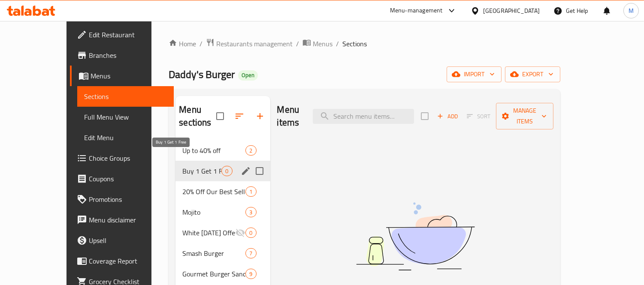
click at [182, 187] on span "20% Off Our Best Sellers" at bounding box center [213, 192] width 63 height 10
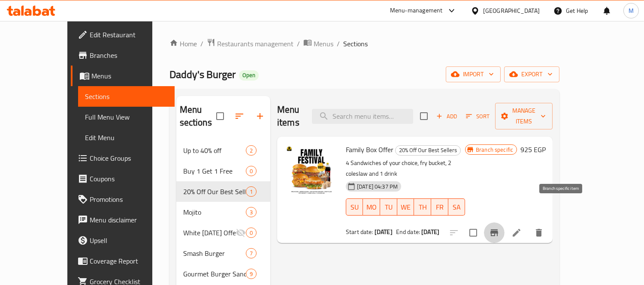
click at [498, 230] on icon "Branch-specific-item" at bounding box center [495, 233] width 8 height 7
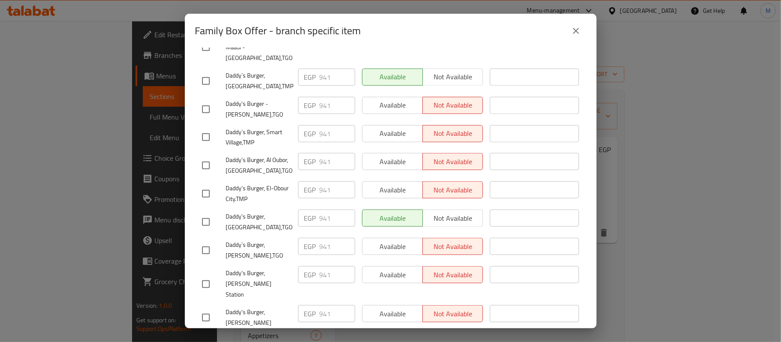
scroll to position [524, 0]
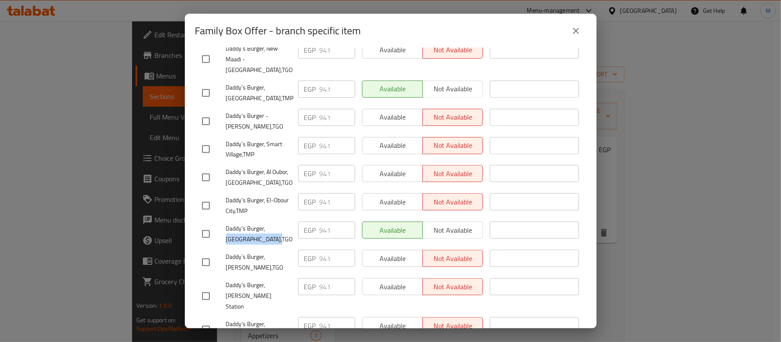
drag, startPoint x: 265, startPoint y: 201, endPoint x: 261, endPoint y: 213, distance: 12.8
click at [261, 224] on span "Daddy's Burger, El Belajat Street,TGO" at bounding box center [258, 234] width 65 height 21
copy span "El Belajat Street,"
click at [280, 224] on span "Daddy's Burger, El Belajat Street,TGO" at bounding box center [258, 234] width 65 height 21
click at [258, 224] on span "Daddy's Burger, El Belajat Street,TGO" at bounding box center [258, 234] width 65 height 21
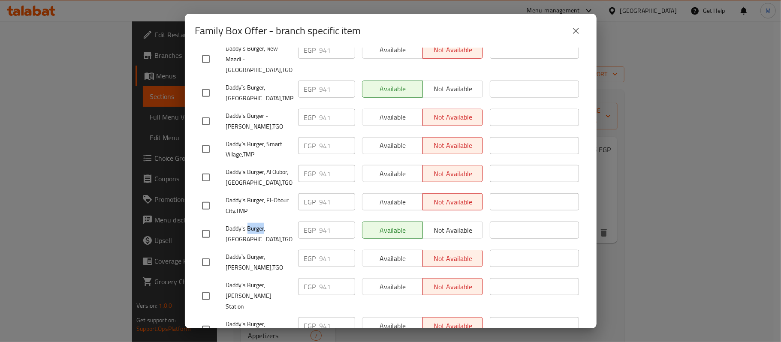
click at [258, 224] on span "Daddy's Burger, El Belajat Street,TGO" at bounding box center [258, 234] width 65 height 21
copy span "Daddy's Burger, El Belajat Street,TGO"
click at [273, 111] on span "Daddy's Burger - Shiekh Zayed,TGO" at bounding box center [258, 121] width 65 height 21
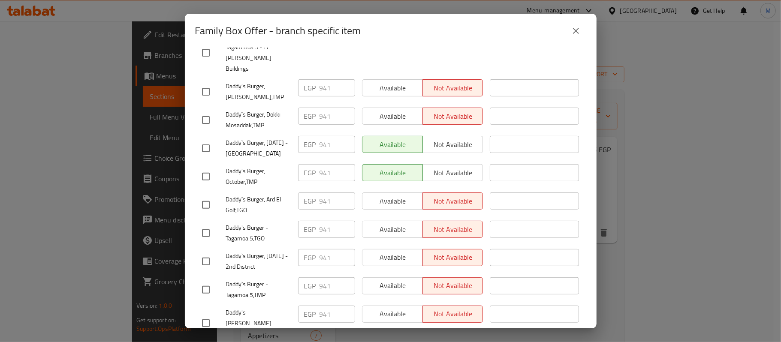
scroll to position [181, 0]
drag, startPoint x: 268, startPoint y: 129, endPoint x: 287, endPoint y: 134, distance: 20.1
click at [287, 139] on span "Daddy`s Burger, 6th of October - West Somed" at bounding box center [258, 149] width 65 height 21
copy span "6th of October - West Somed"
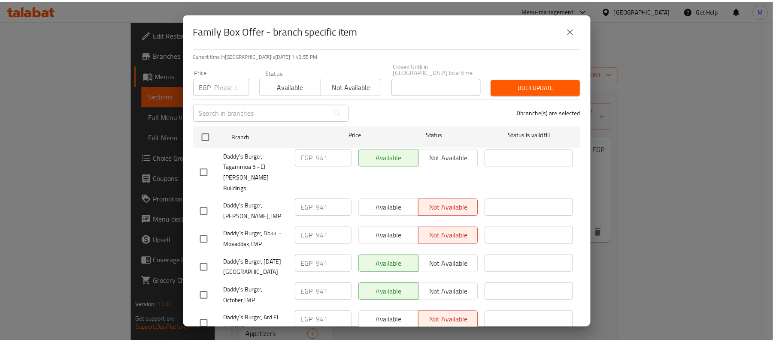
scroll to position [0, 0]
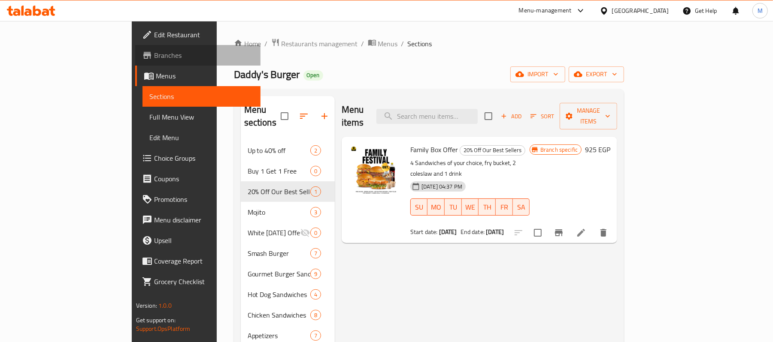
click at [154, 55] on span "Branches" at bounding box center [204, 55] width 100 height 10
